Goal: Task Accomplishment & Management: Manage account settings

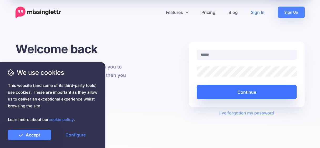
type input "**********"
click at [237, 98] on button "Continue" at bounding box center [247, 92] width 100 height 14
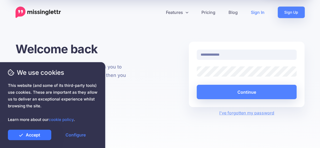
click at [38, 133] on link "Accept" at bounding box center [29, 135] width 43 height 11
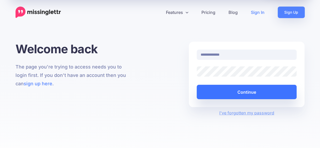
click at [277, 89] on button "Continue" at bounding box center [247, 92] width 100 height 14
